Goal: Task Accomplishment & Management: Use online tool/utility

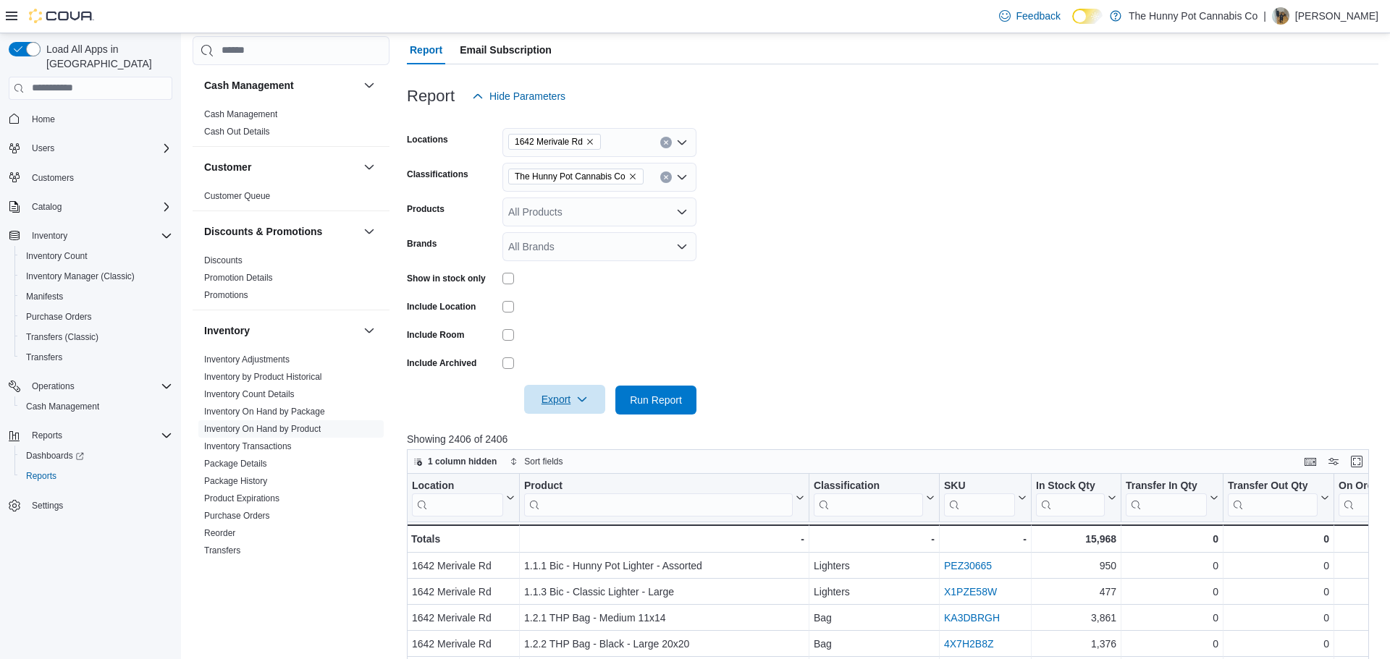
scroll to position [231, 0]
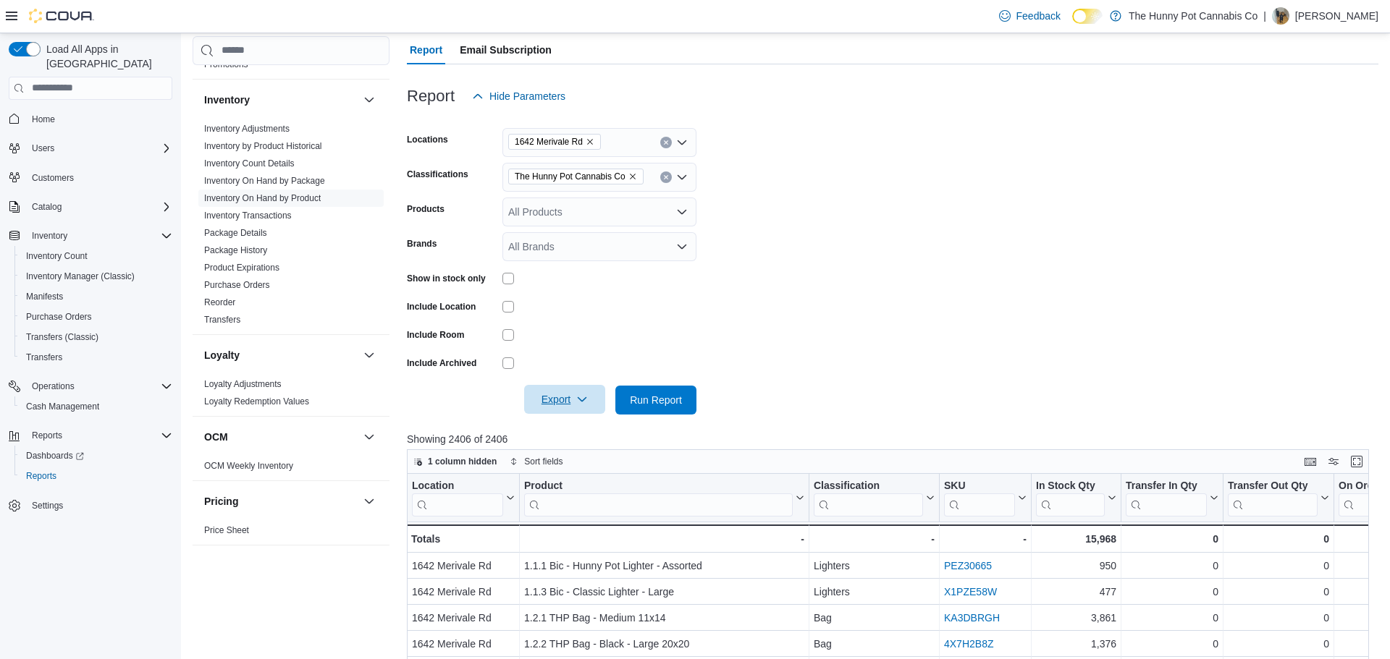
click at [554, 397] on span "Export" at bounding box center [565, 399] width 64 height 29
click at [577, 431] on span "Export to Excel" at bounding box center [566, 429] width 65 height 12
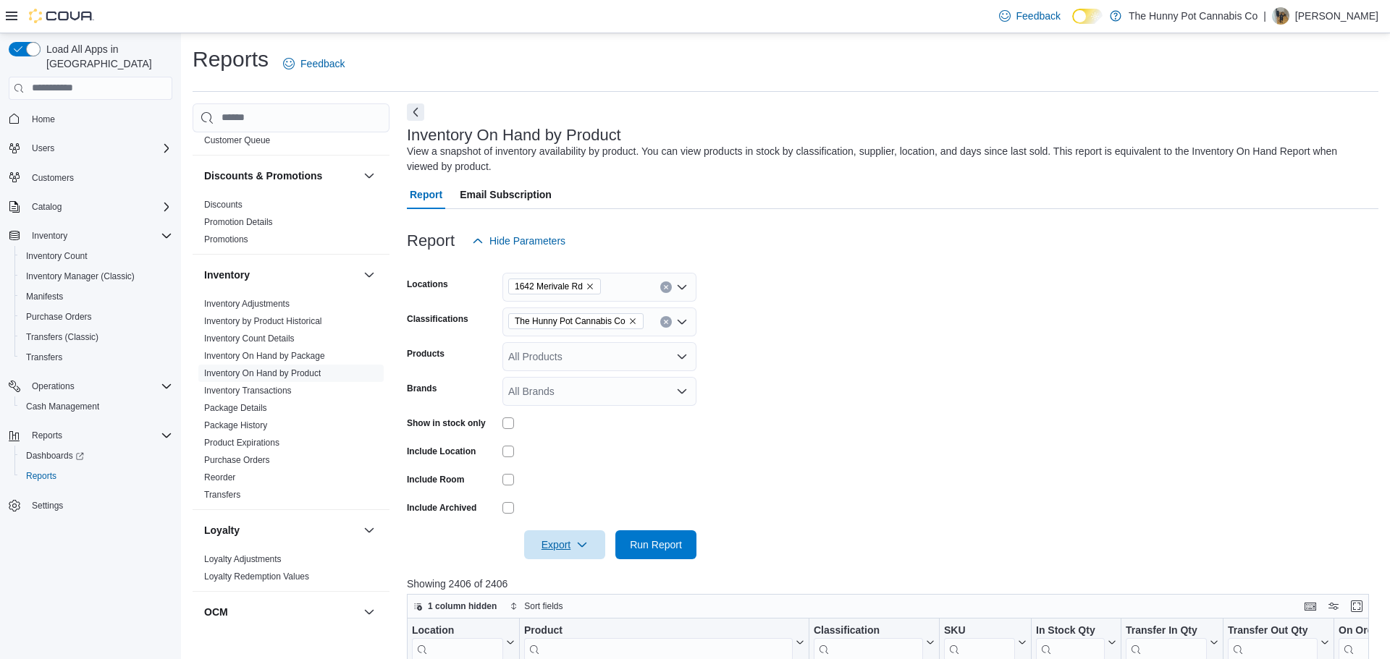
scroll to position [107, 0]
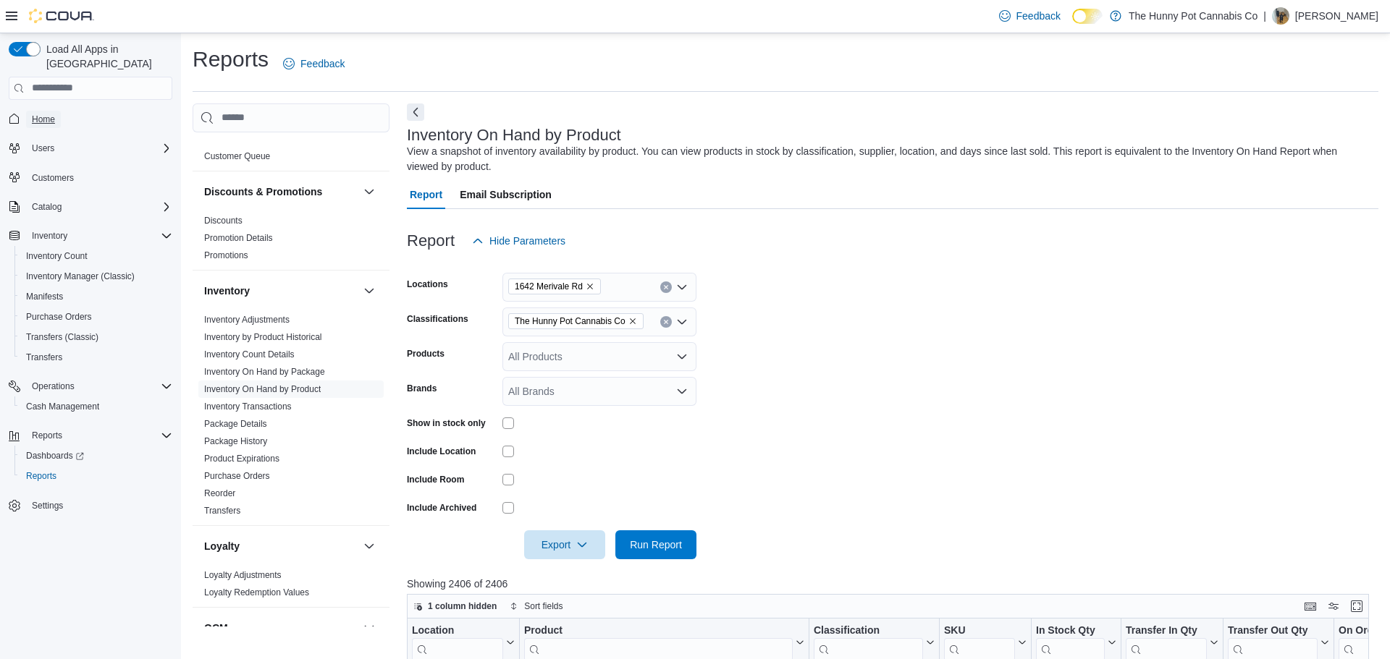
click at [46, 114] on span "Home" at bounding box center [43, 120] width 23 height 12
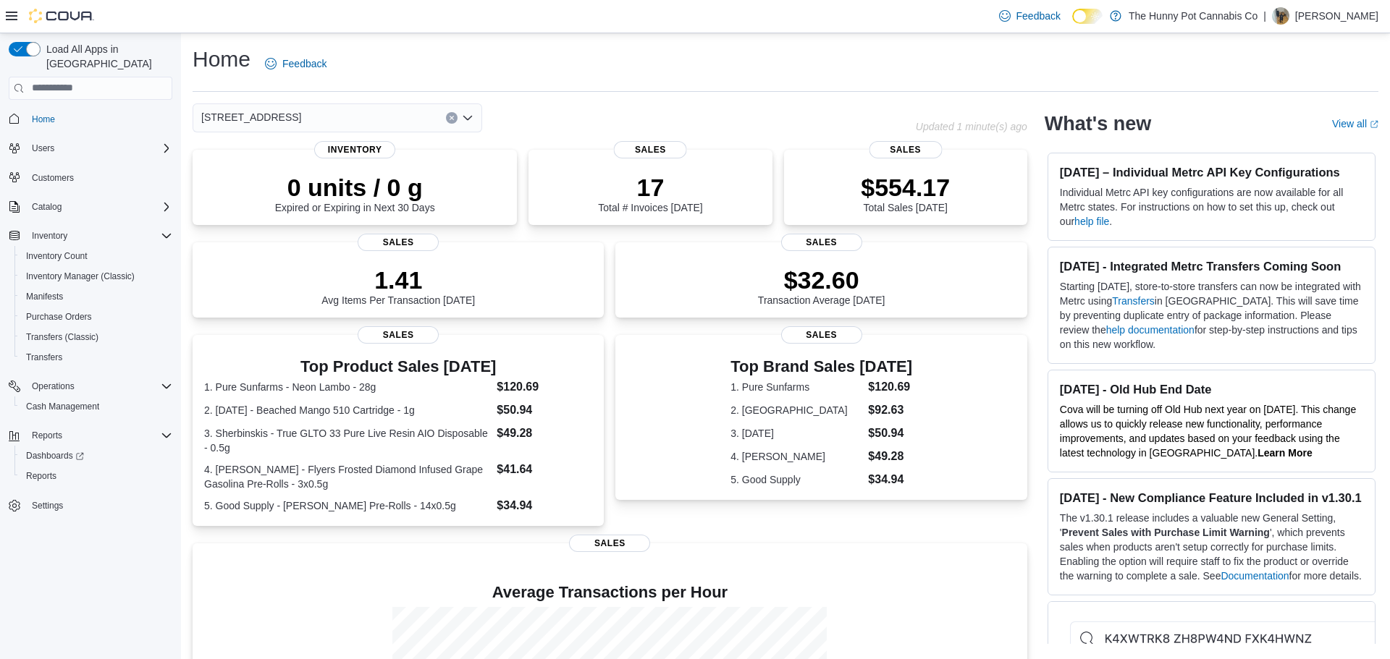
click at [355, 119] on div "[STREET_ADDRESS]" at bounding box center [337, 117] width 289 height 29
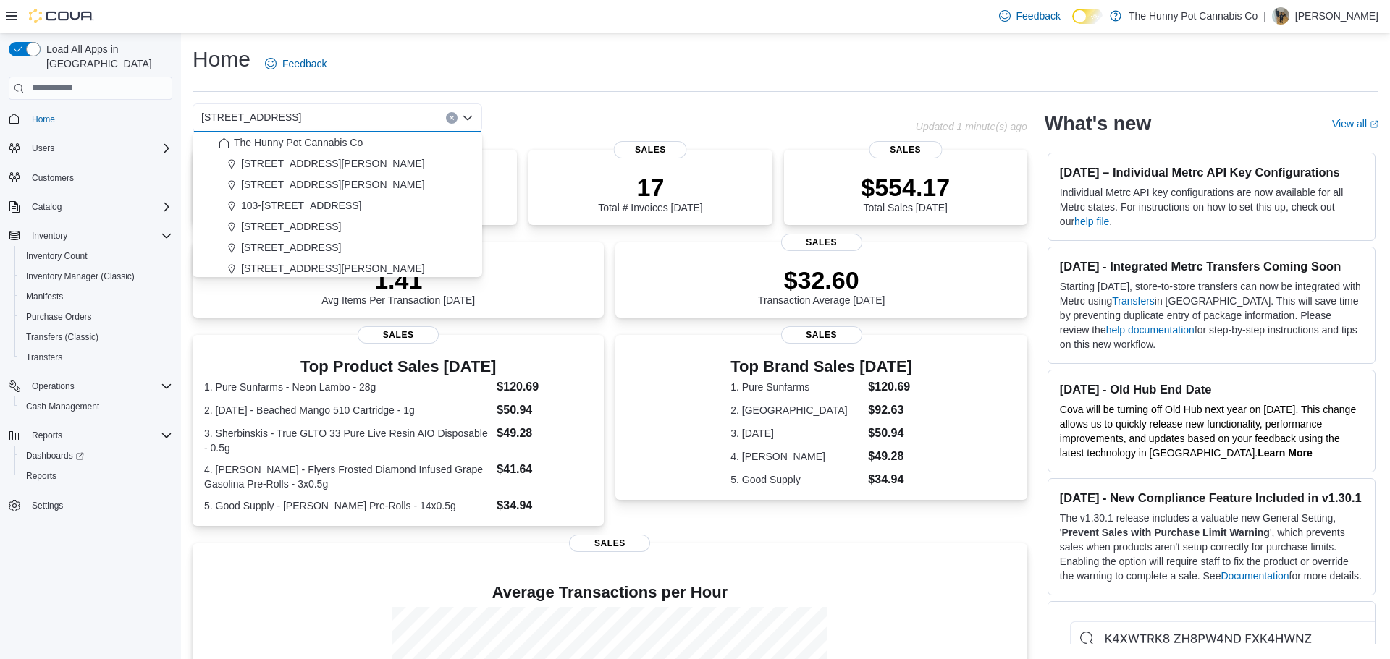
click at [449, 115] on icon "Clear input" at bounding box center [452, 118] width 6 height 6
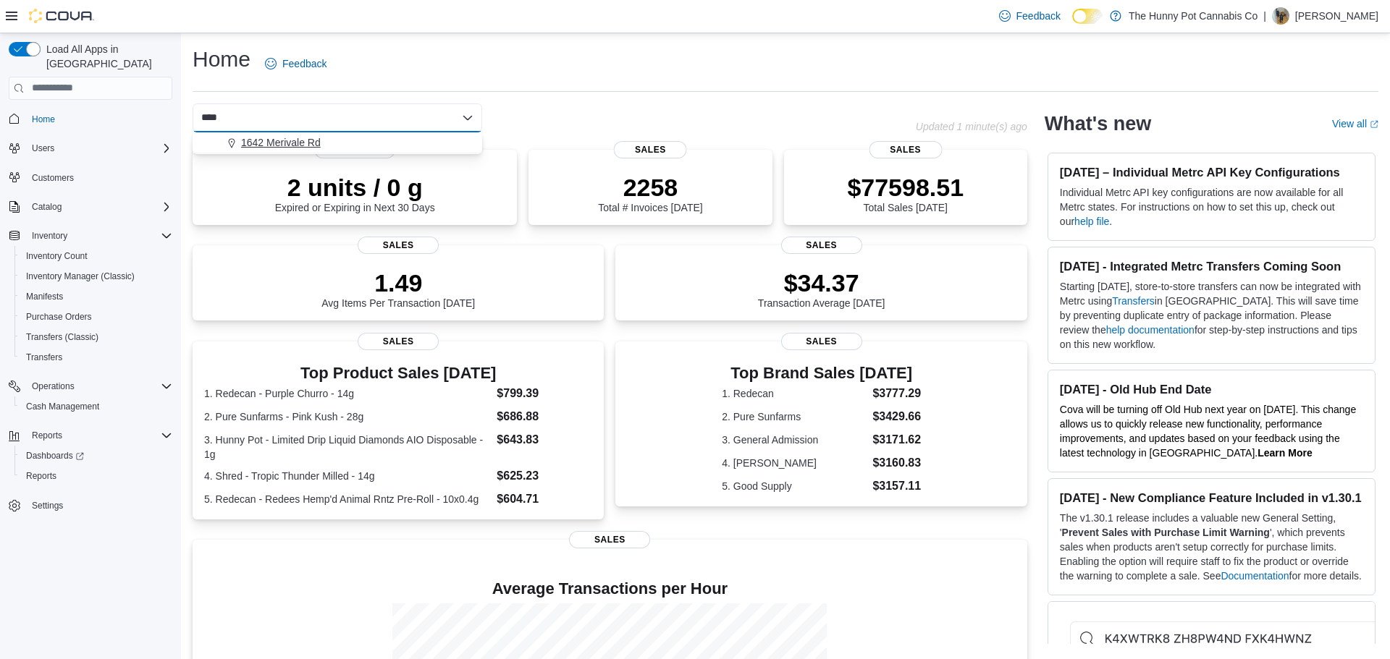
type input "****"
click at [313, 143] on span "1642 Merivale Rd" at bounding box center [281, 142] width 80 height 14
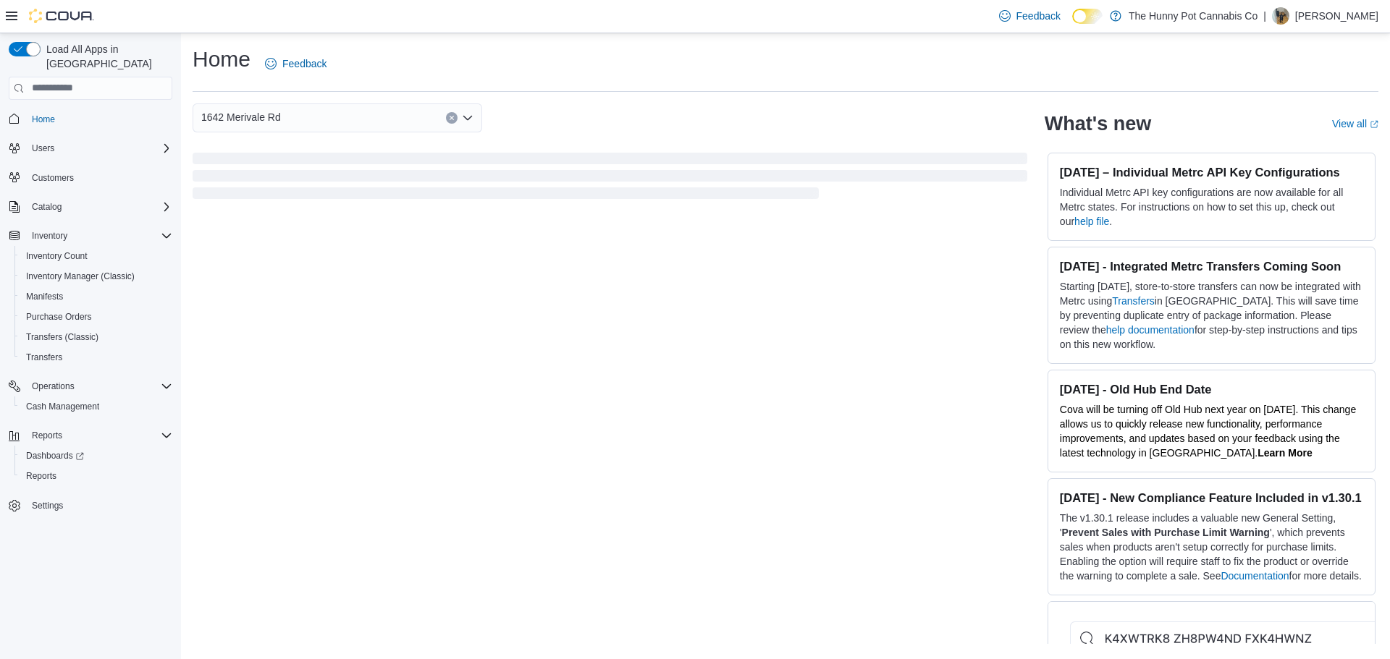
click at [617, 121] on div "1642 Merivale Rd Combo box. Selected. 1642 Merivale Rd. Press Backspace to dele…" at bounding box center [610, 117] width 834 height 29
